Goal: Information Seeking & Learning: Learn about a topic

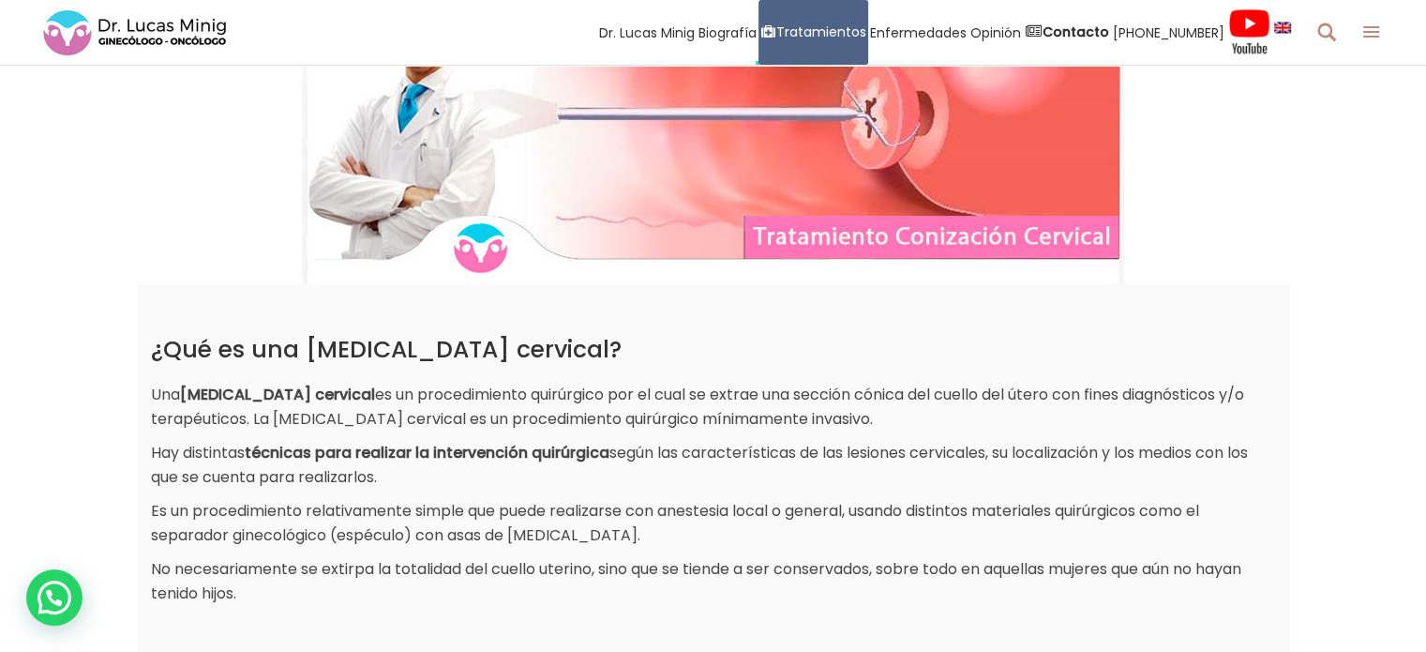
scroll to position [328, 0]
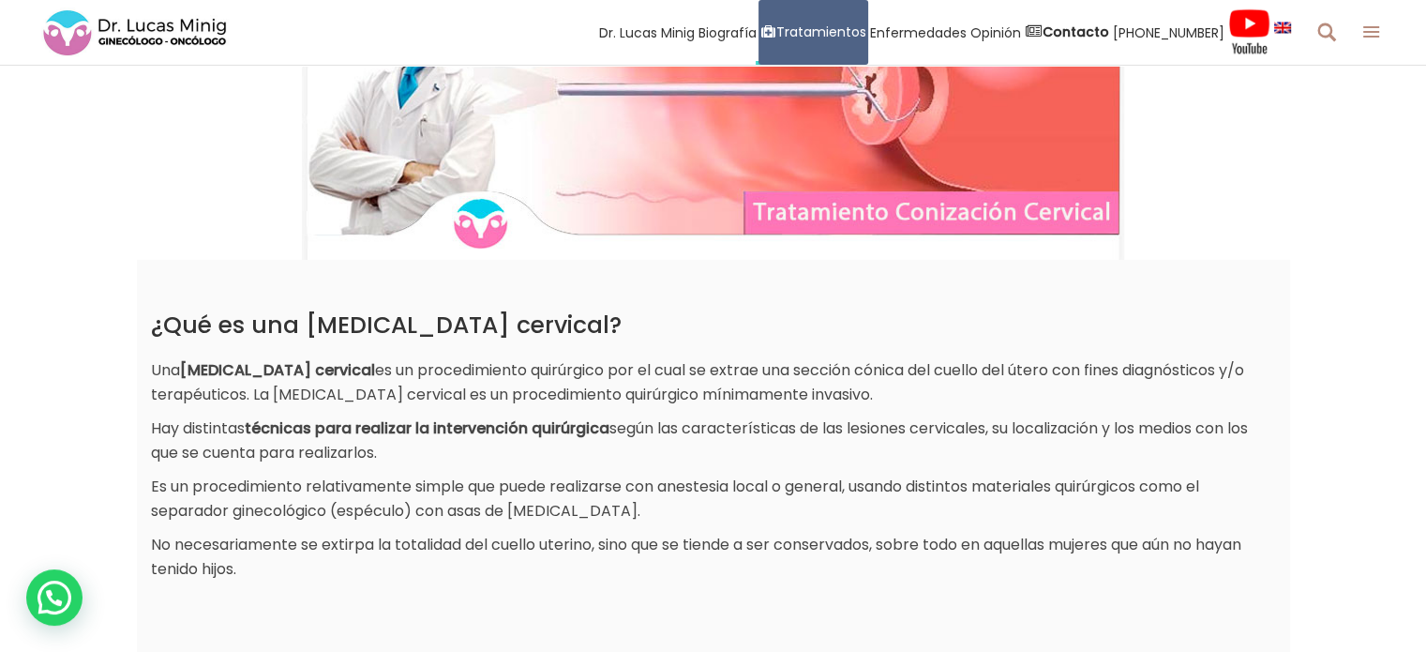
drag, startPoint x: 161, startPoint y: 369, endPoint x: 857, endPoint y: 454, distance: 700.7
click at [857, 454] on div "¿Qué es una conización cervical? Una conización cervical es un procedimiento qu…" at bounding box center [713, 446] width 1125 height 270
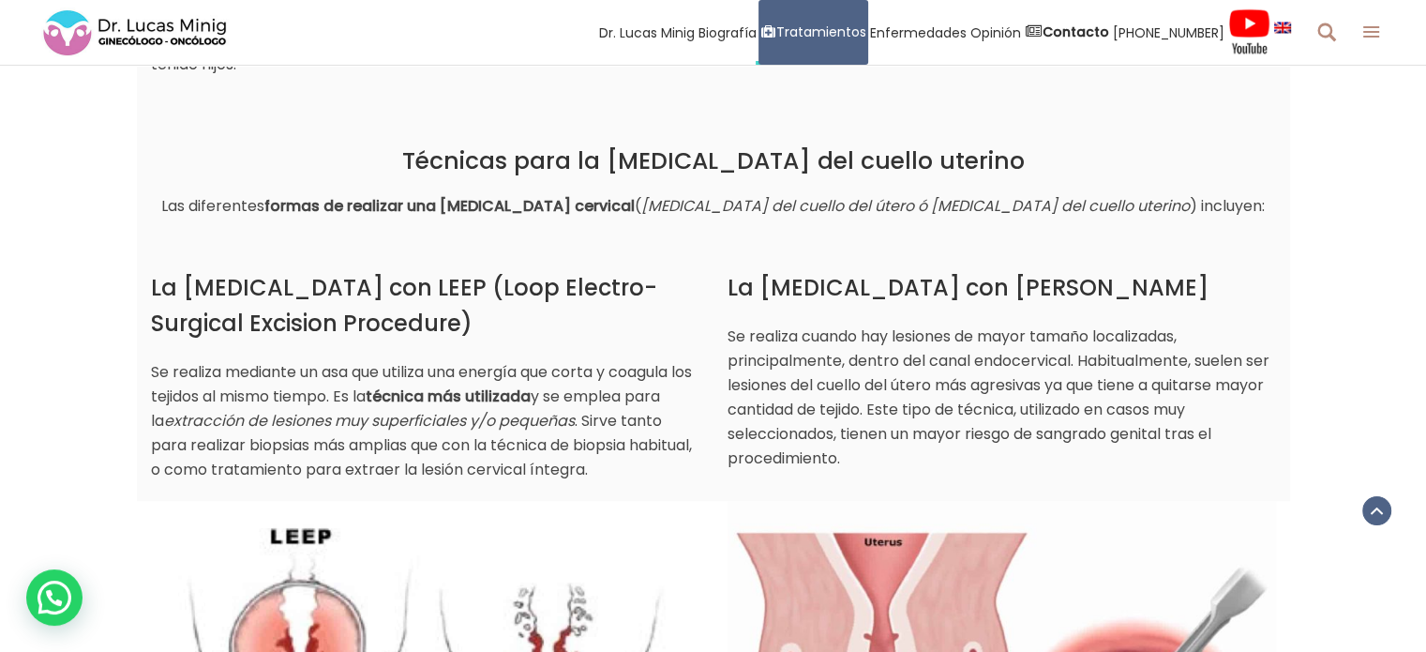
scroll to position [933, 0]
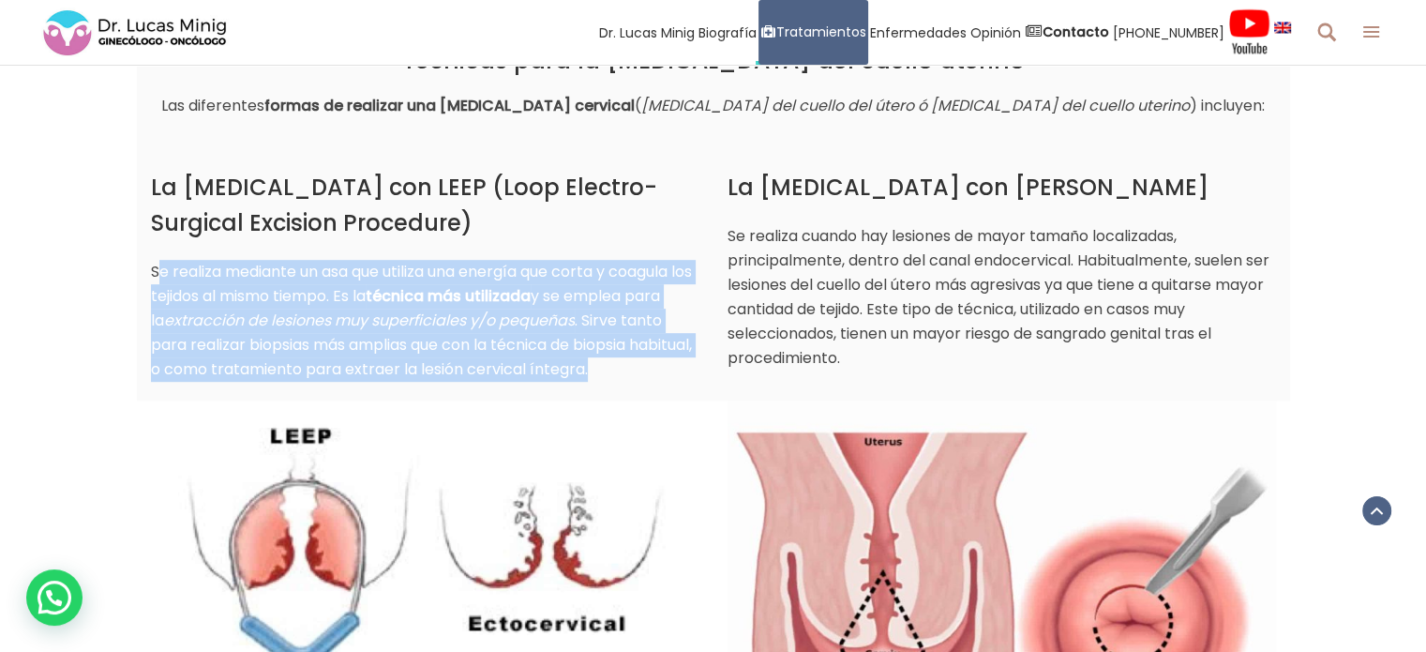
drag, startPoint x: 159, startPoint y: 267, endPoint x: 573, endPoint y: 355, distance: 422.7
click at [671, 378] on p "Se realiza mediante un asa que utiliza una energía que corta y coagula los teji…" at bounding box center [425, 321] width 548 height 122
copy p "e realiza mediante un asa que utiliza una energía que corta y coagula los tejid…"
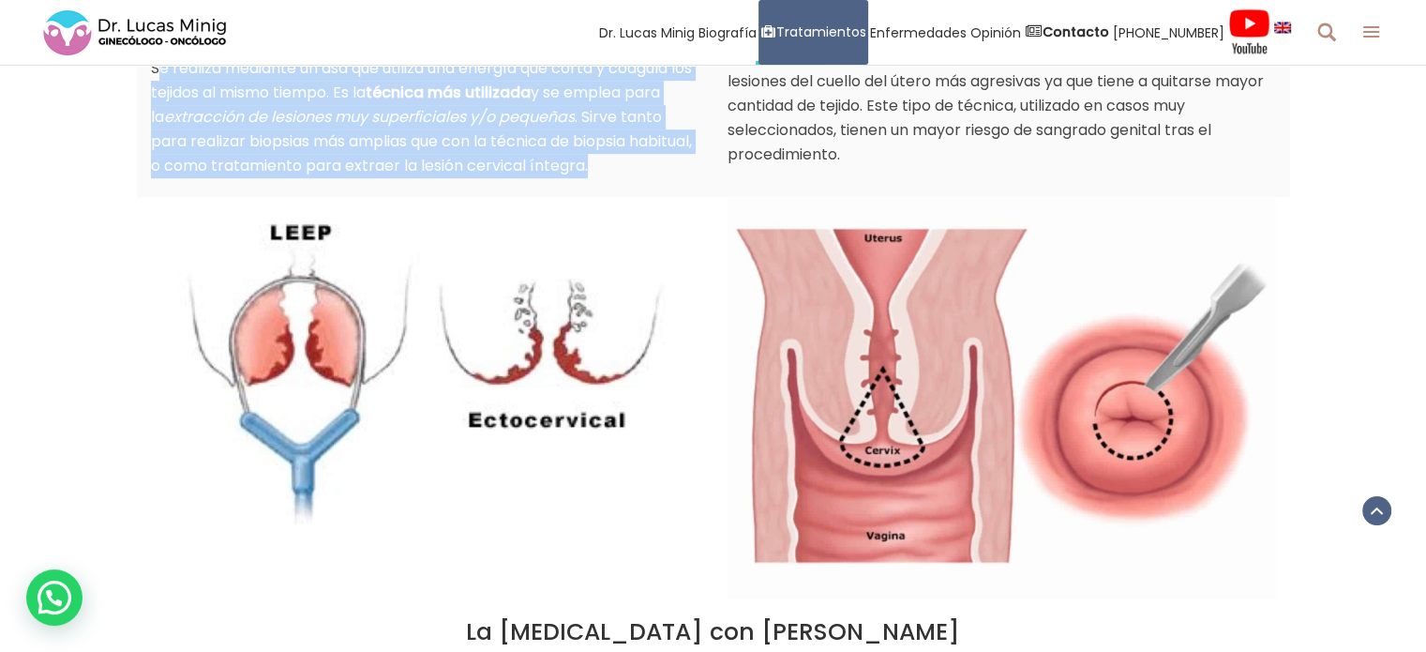
scroll to position [1228, 0]
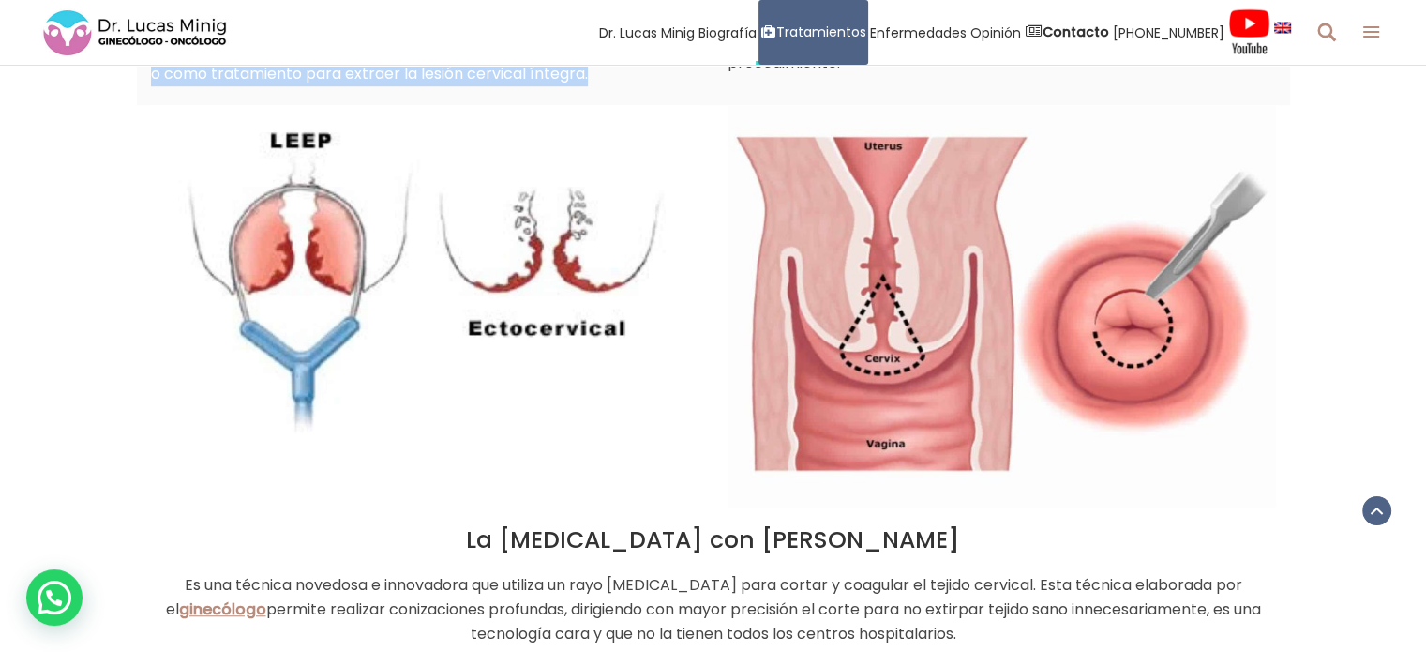
click at [292, 239] on img at bounding box center [425, 285] width 548 height 361
click at [450, 247] on img at bounding box center [425, 285] width 548 height 361
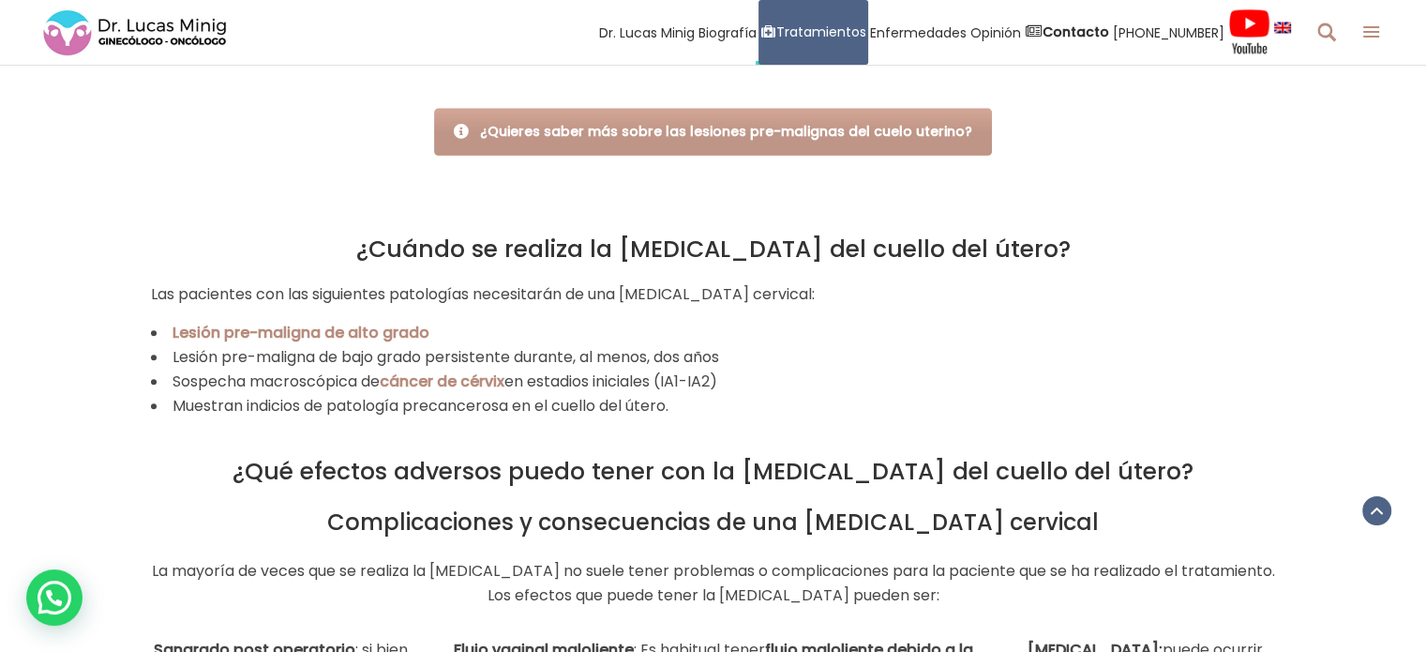
scroll to position [1866, 0]
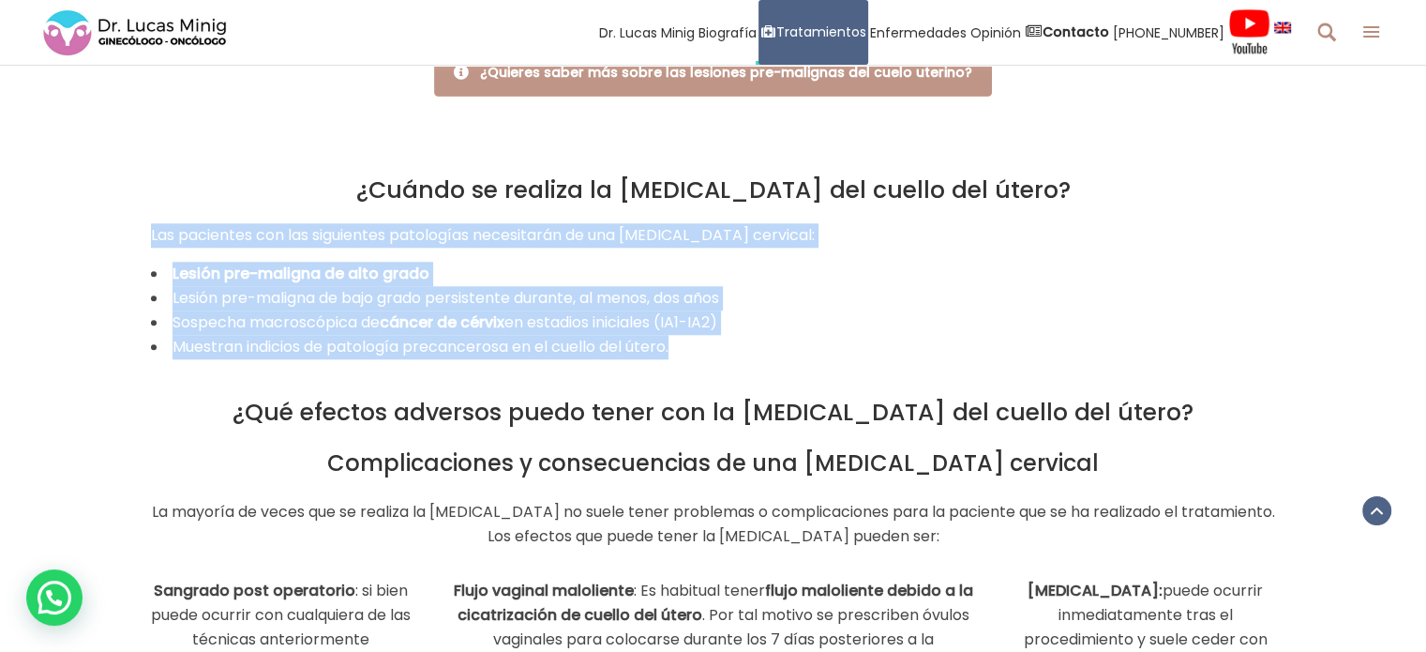
drag, startPoint x: 150, startPoint y: 226, endPoint x: 893, endPoint y: 349, distance: 753.5
click at [893, 349] on div "¿Cuándo se realiza la conización del cuello del útero? Las pacientes con las si…" at bounding box center [713, 267] width 1125 height 183
copy div "Las pacientes con las siguientes patologías necesitarán de una conización cervi…"
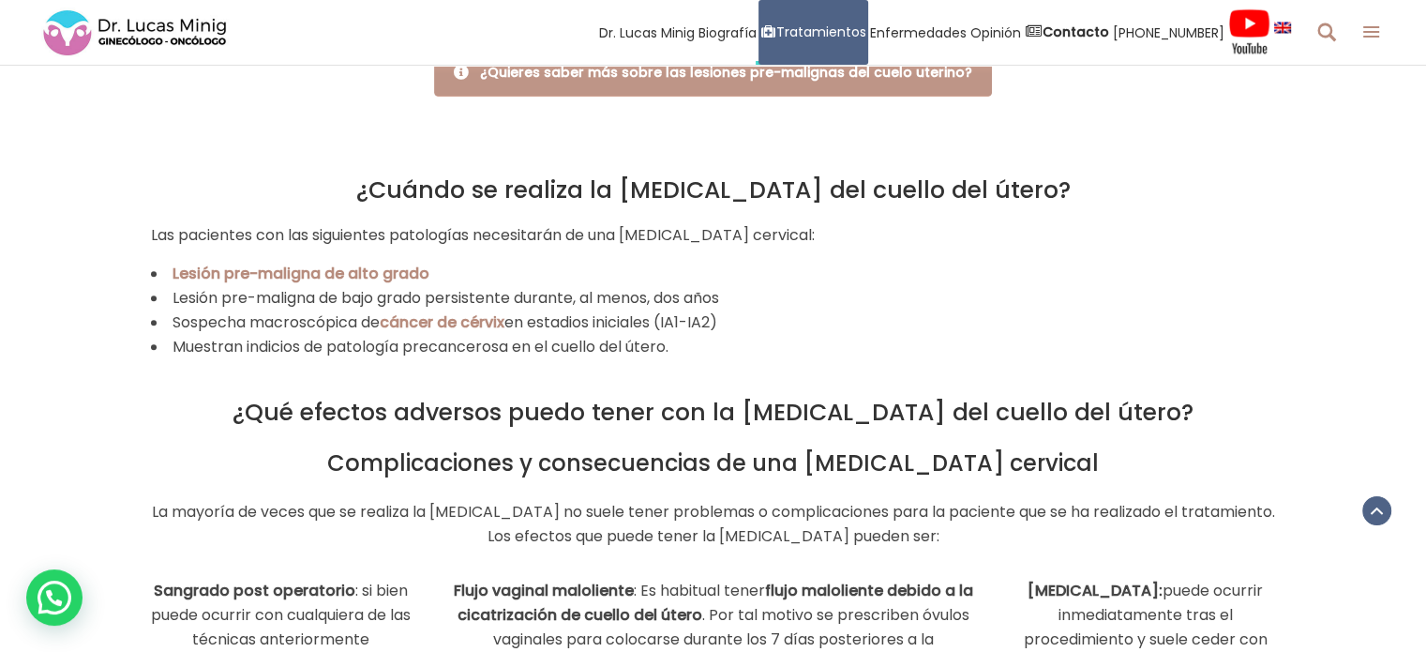
drag, startPoint x: 707, startPoint y: 371, endPoint x: 761, endPoint y: 382, distance: 55.3
click at [724, 381] on div "¿Qué efectos adversos puedo tener con la conización del cuello del útero? Compl…" at bounding box center [713, 640] width 1125 height 562
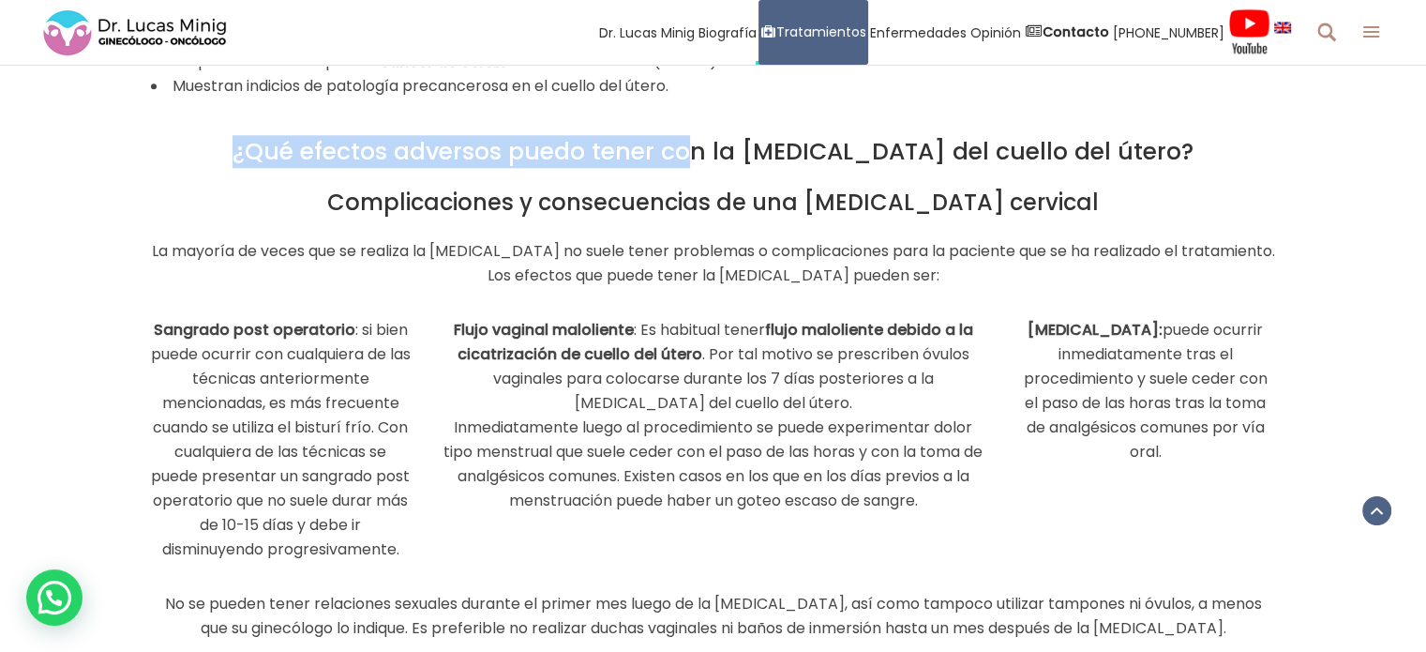
scroll to position [2186, 0]
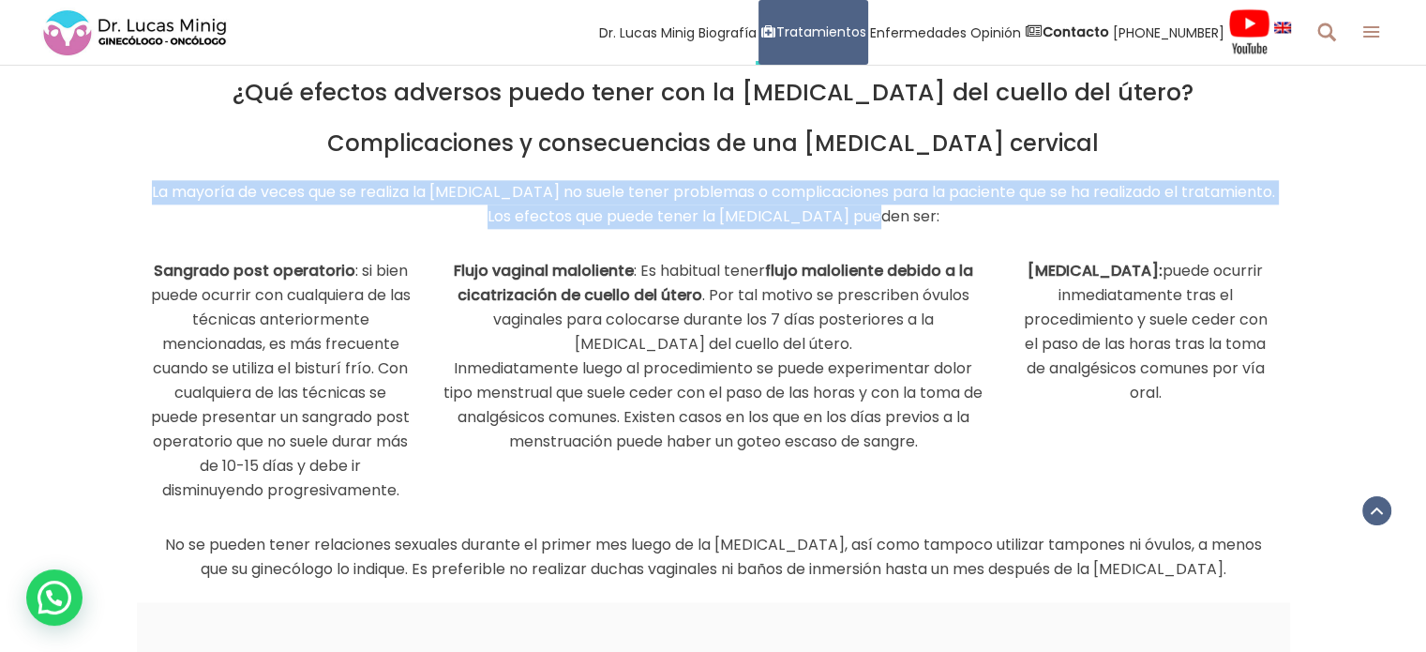
drag, startPoint x: 154, startPoint y: 190, endPoint x: 937, endPoint y: 215, distance: 784.1
click at [1125, 213] on p "La mayoría de veces que se realiza la [MEDICAL_DATA] no suele tener problemas o…" at bounding box center [713, 204] width 1125 height 49
copy p "La mayoría de veces que se realiza la [MEDICAL_DATA] no suele tener problemas o…"
